Goal: Task Accomplishment & Management: Manage account settings

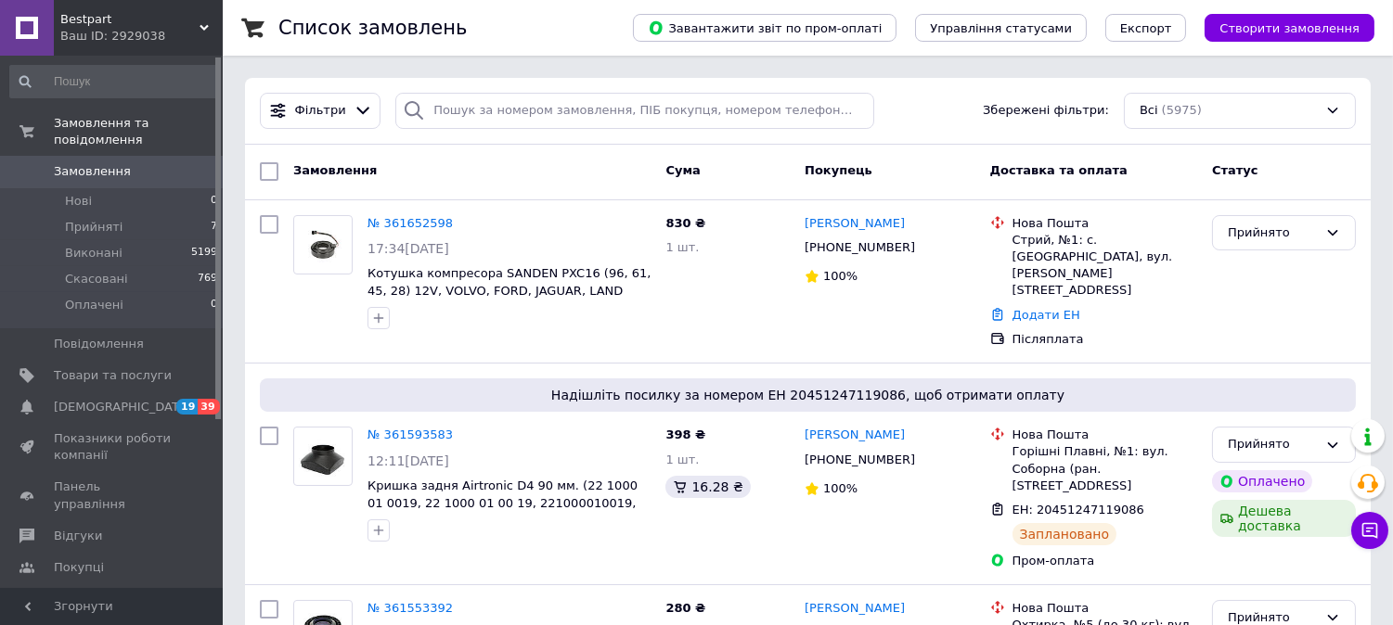
click at [93, 167] on link "Замовлення 0" at bounding box center [114, 172] width 228 height 32
click at [58, 134] on link "Замовлення та повідомлення" at bounding box center [114, 132] width 228 height 48
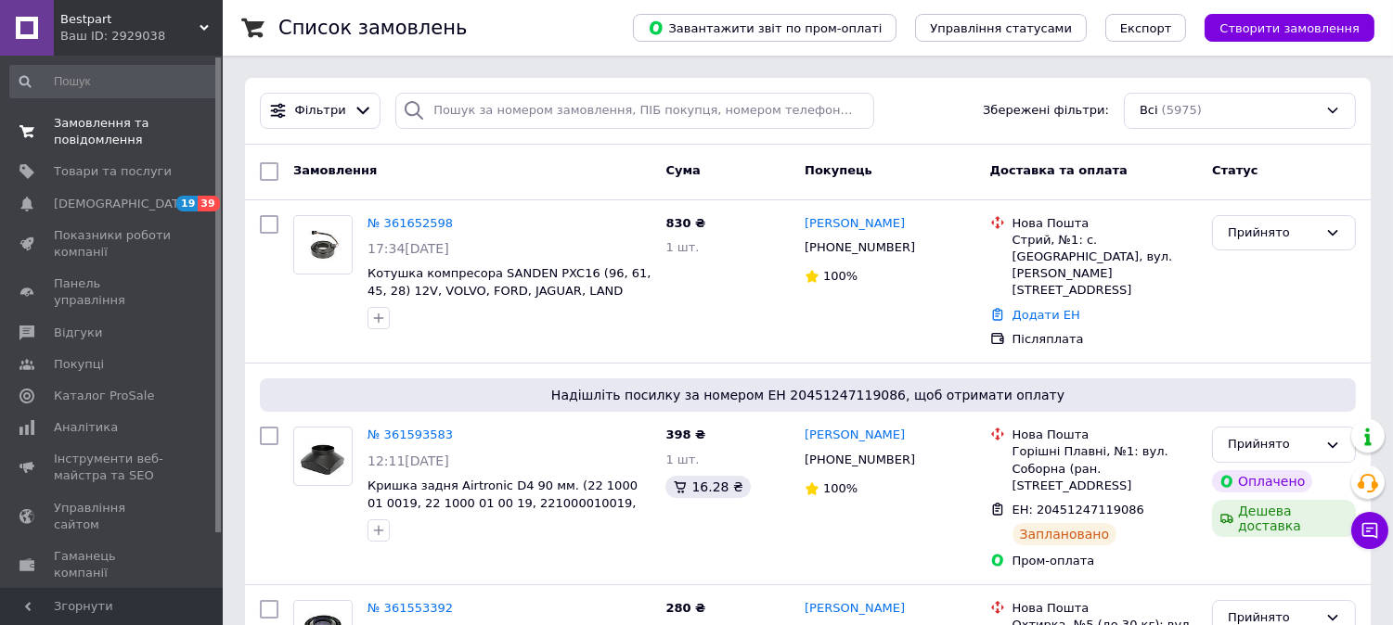
click at [58, 132] on span "Замовлення та повідомлення" at bounding box center [113, 131] width 118 height 33
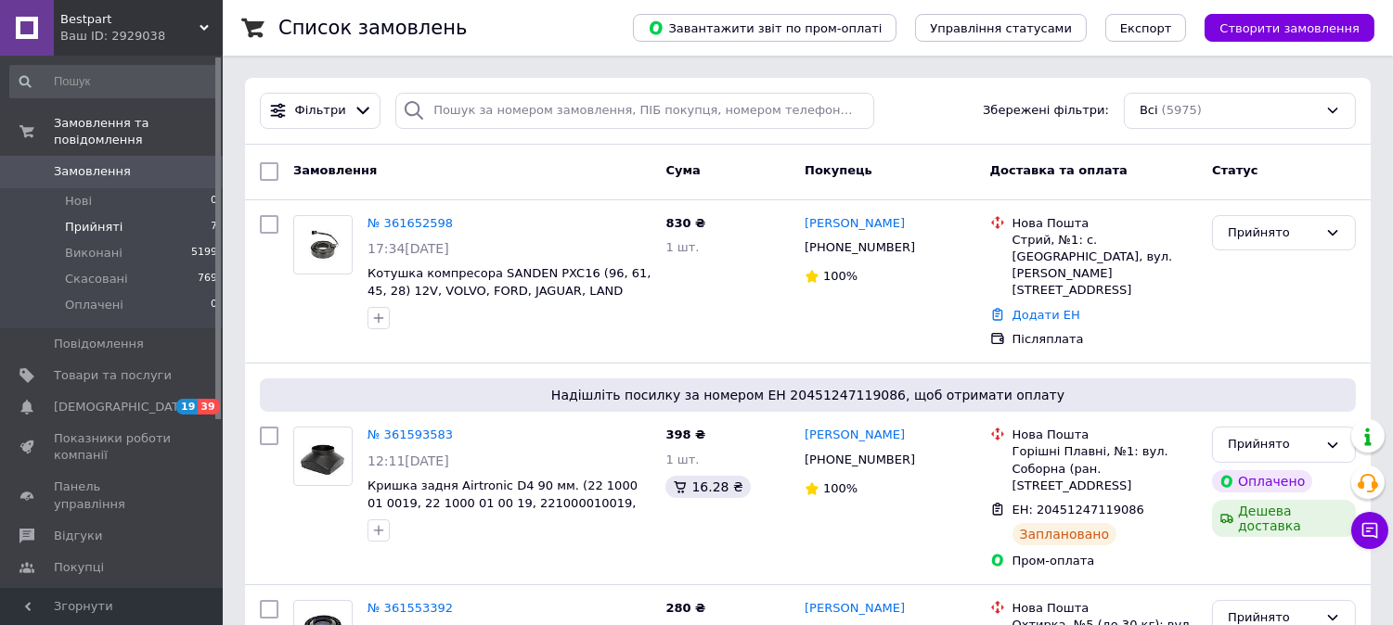
click at [168, 214] on li "Прийняті 7" at bounding box center [114, 227] width 228 height 26
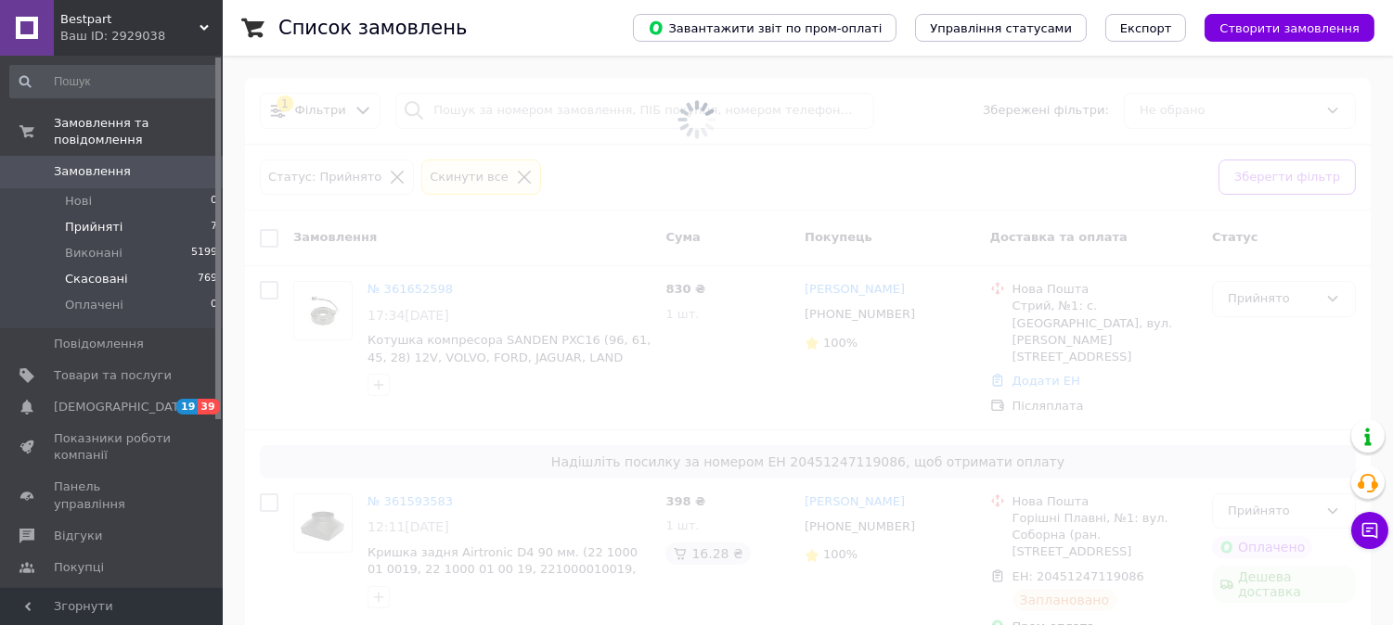
click at [161, 266] on li "Скасовані 769" at bounding box center [114, 279] width 228 height 26
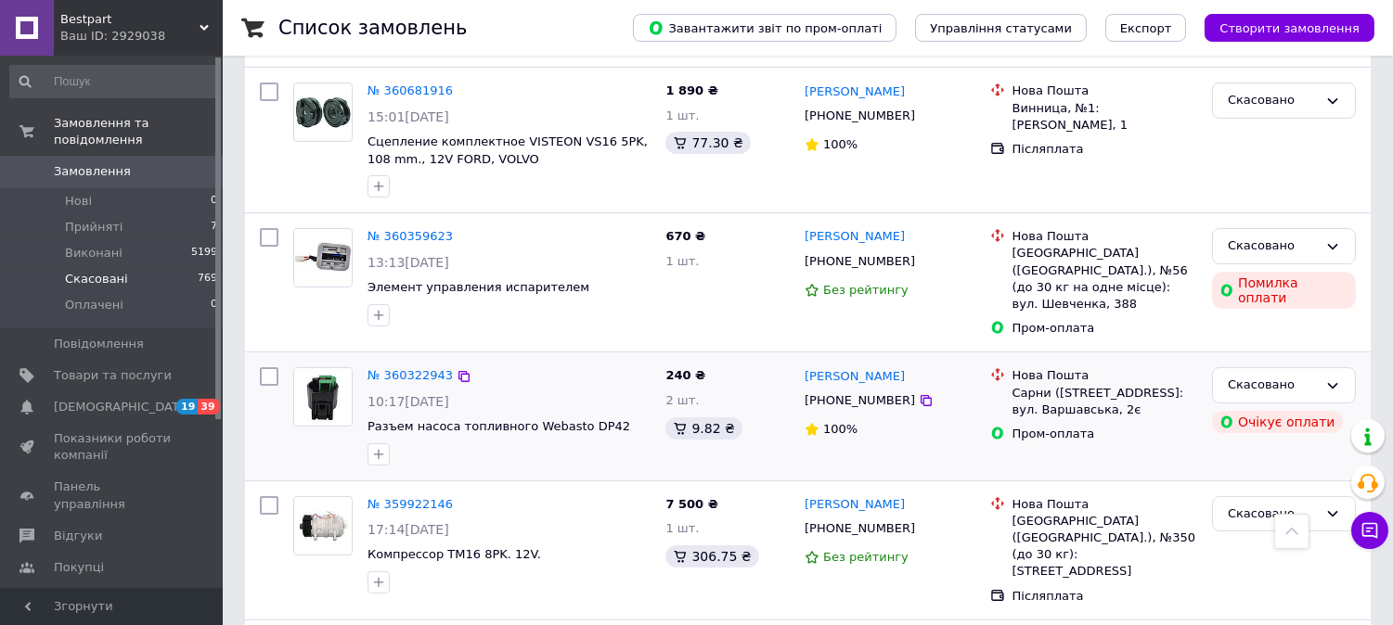
scroll to position [721, 0]
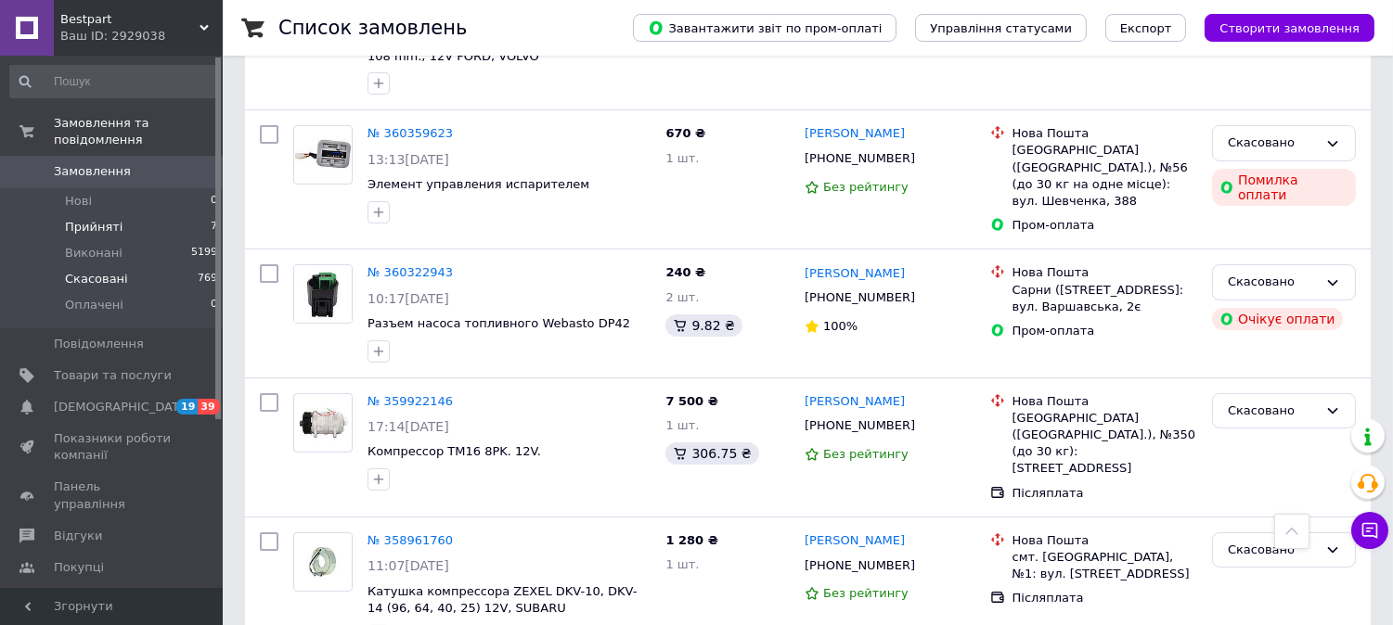
click at [189, 214] on li "Прийняті 7" at bounding box center [114, 227] width 228 height 26
